Goal: Task Accomplishment & Management: Complete application form

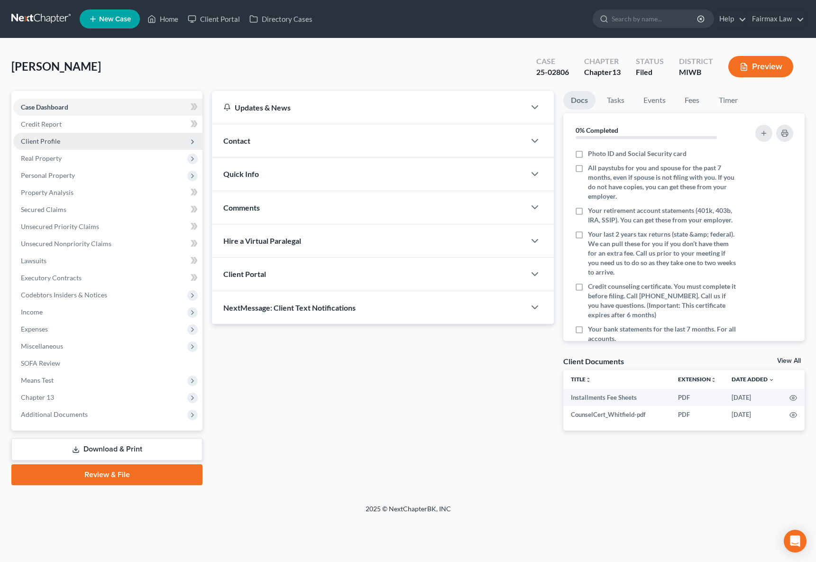
click at [71, 144] on span "Client Profile" at bounding box center [107, 141] width 189 height 17
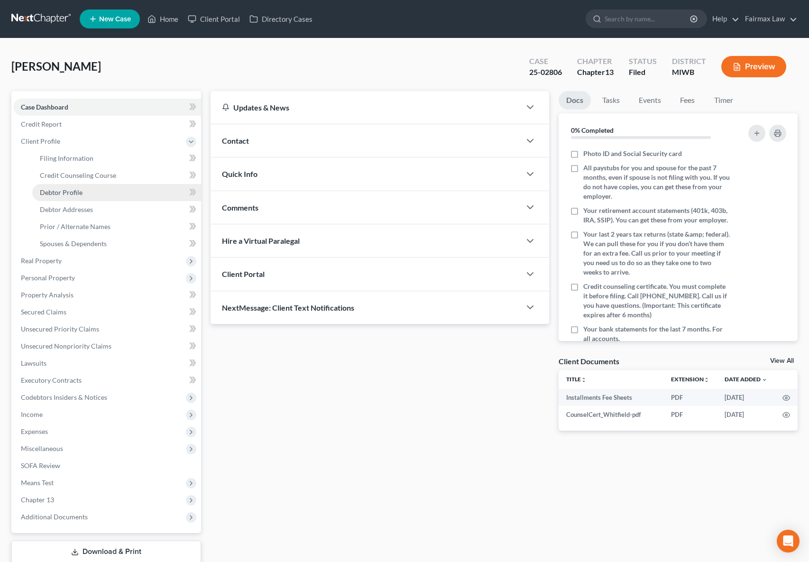
click at [70, 194] on span "Debtor Profile" at bounding box center [61, 192] width 43 height 8
select select "0"
select select "1"
